Goal: Transaction & Acquisition: Purchase product/service

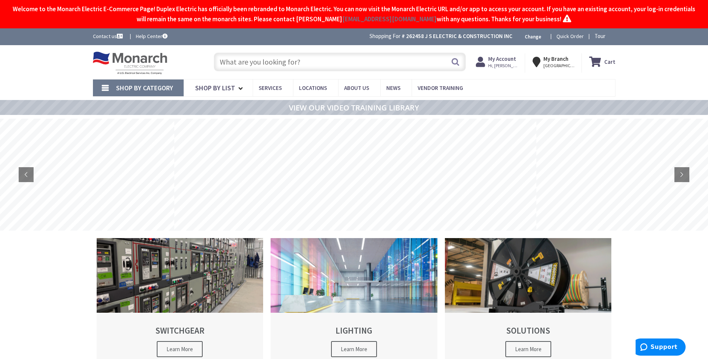
click at [509, 60] on strong "My Account" at bounding box center [502, 58] width 28 height 7
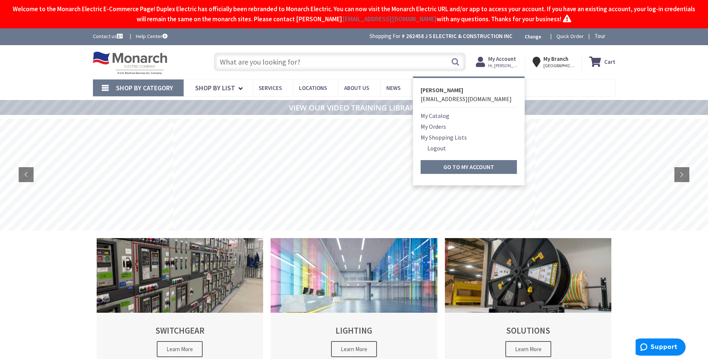
click at [344, 64] on input "text" at bounding box center [340, 62] width 252 height 19
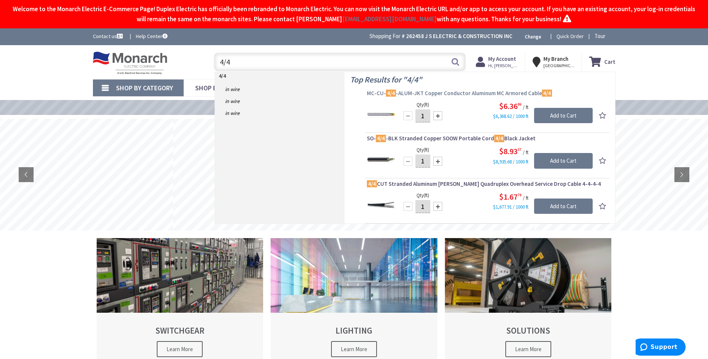
type input "4/4"
click at [429, 95] on span "MC-CU- 4/4 -ALUM-JKT Copper Conductor Aluminum MC Armored Cable 4/4" at bounding box center [487, 93] width 241 height 7
